Goal: Book appointment/travel/reservation

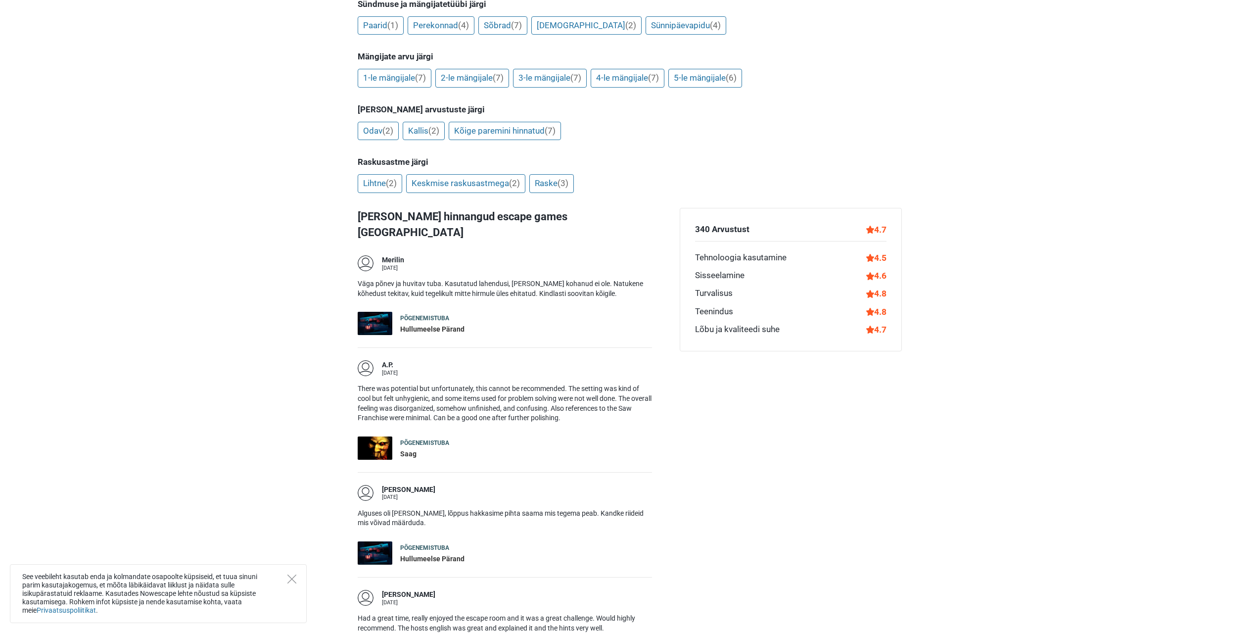
scroll to position [444, 0]
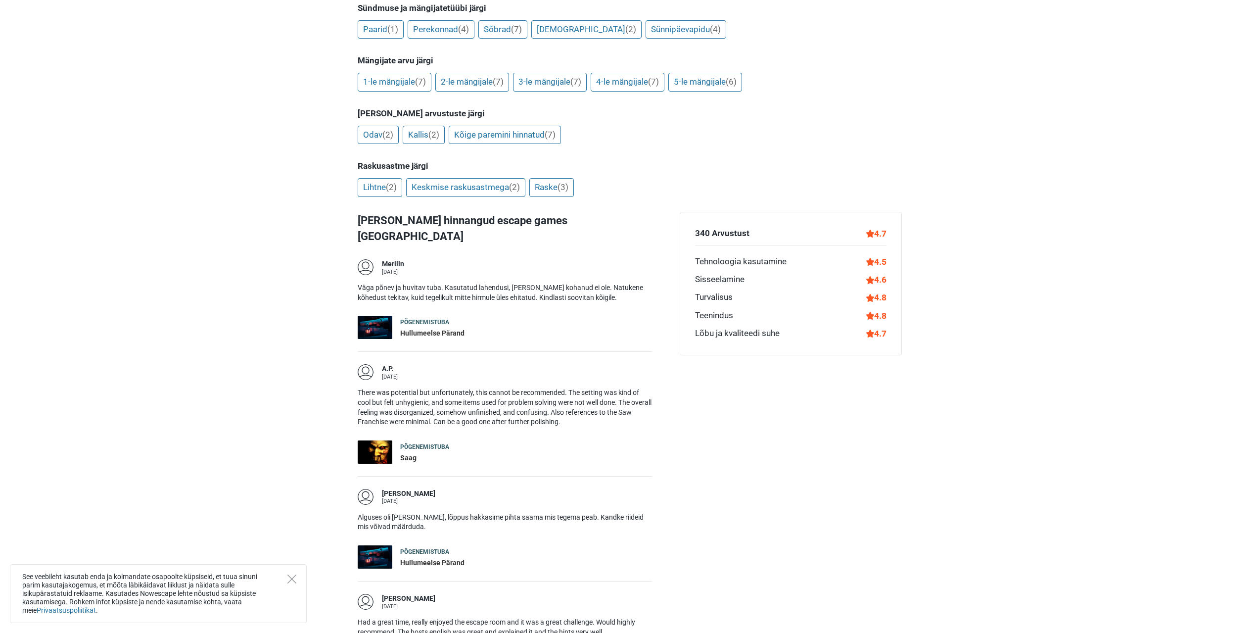
click at [419, 328] on div "Hullumeelse Pärand" at bounding box center [432, 333] width 64 height 10
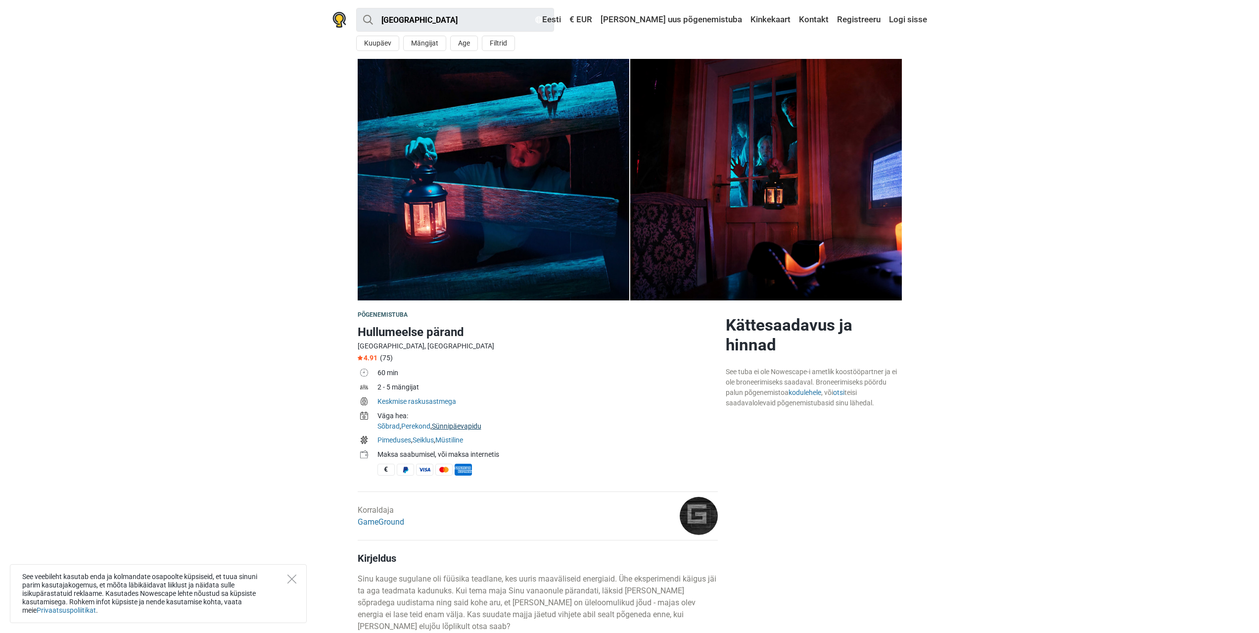
click at [455, 424] on link "Sünnipäevapidu" at bounding box center [456, 426] width 49 height 8
